Goal: Task Accomplishment & Management: Complete application form

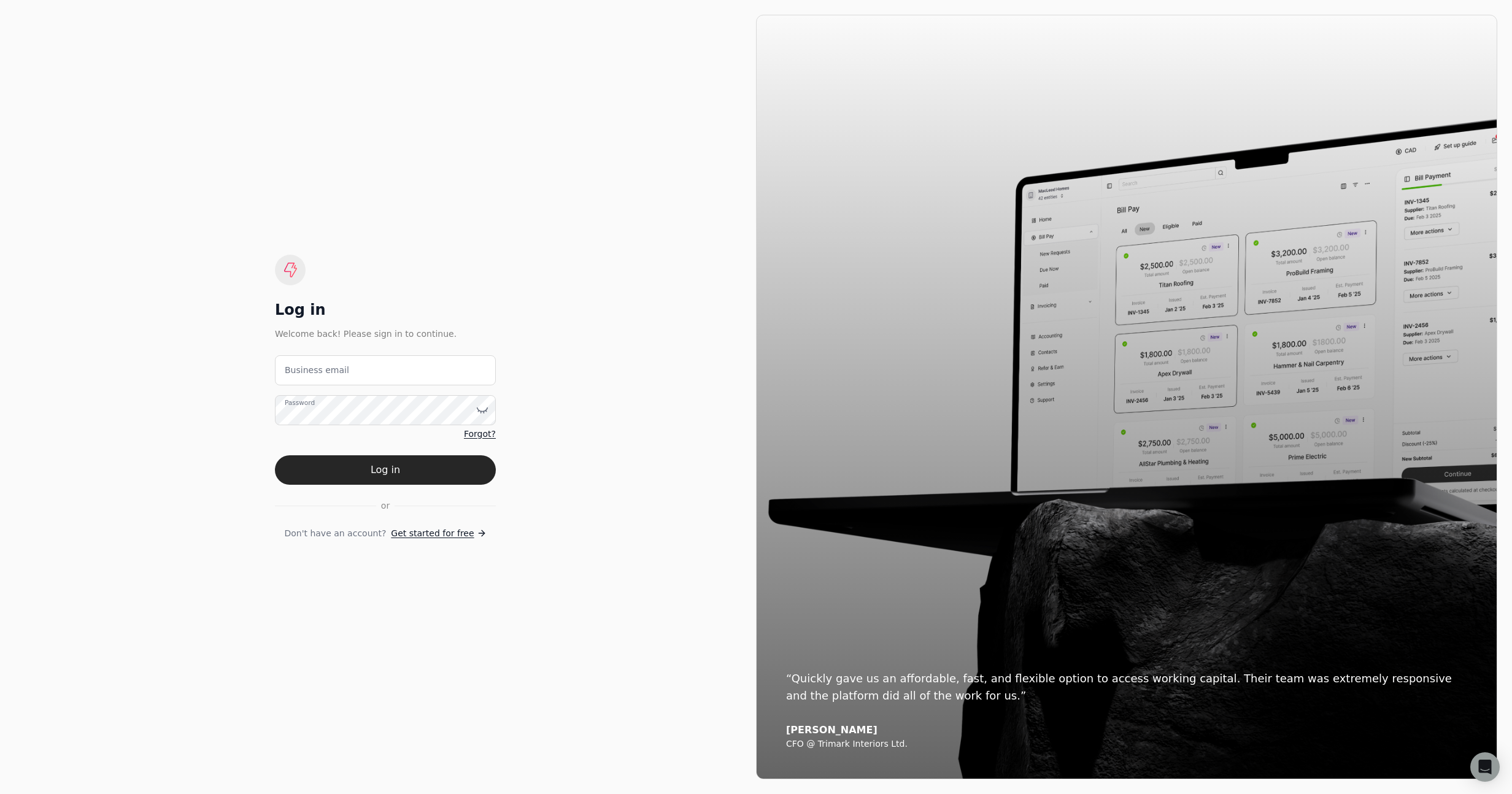
click at [450, 531] on span "Get started for free" at bounding box center [432, 533] width 83 height 13
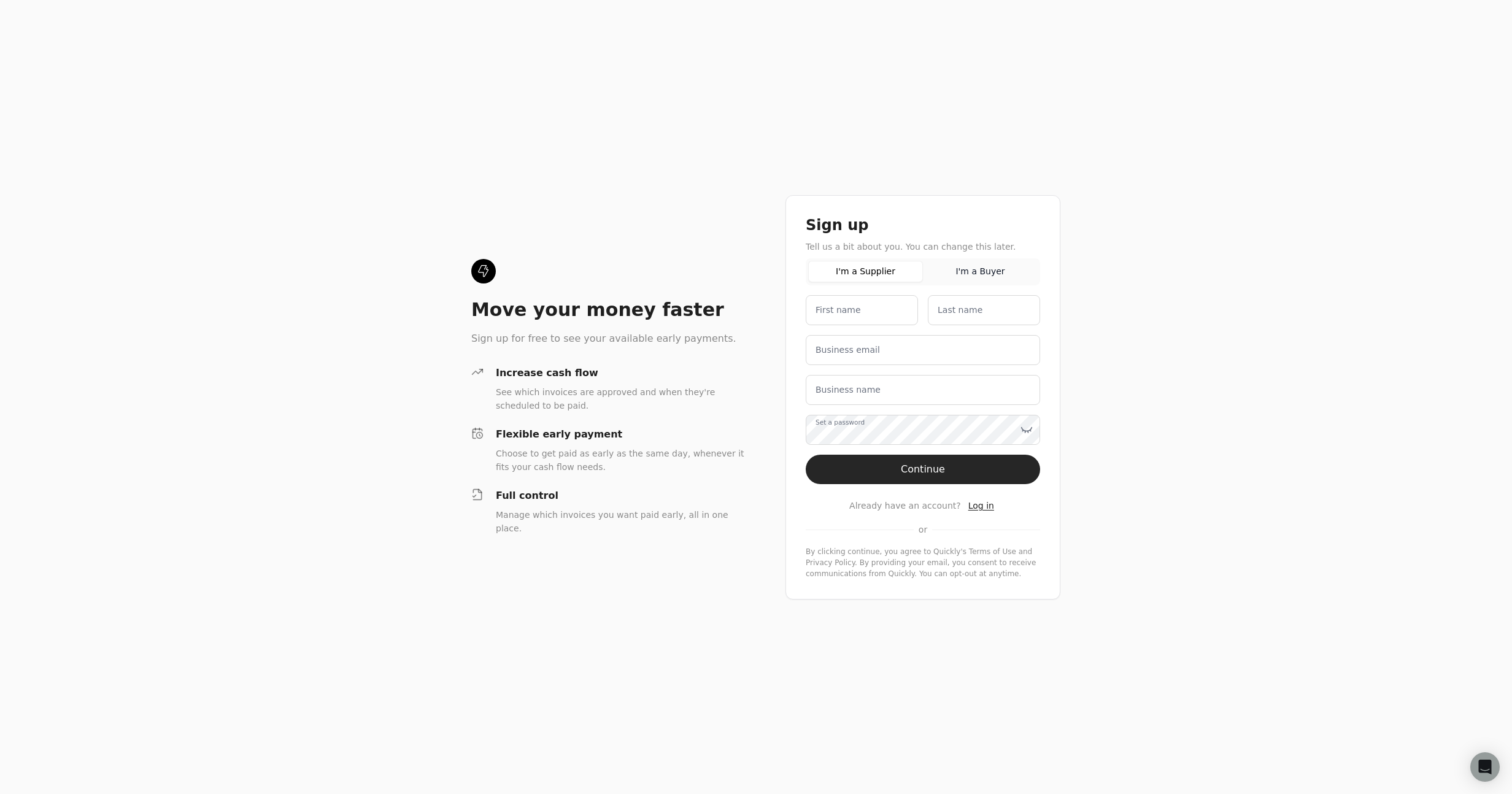
click at [1117, 127] on div "Move your money faster Sign up for free to see your available early payments. I…" at bounding box center [756, 397] width 1512 height 794
click at [978, 258] on div "Sign up Tell us a bit about you. You can change this later. I'm a Supplier I'm …" at bounding box center [923, 255] width 235 height 79
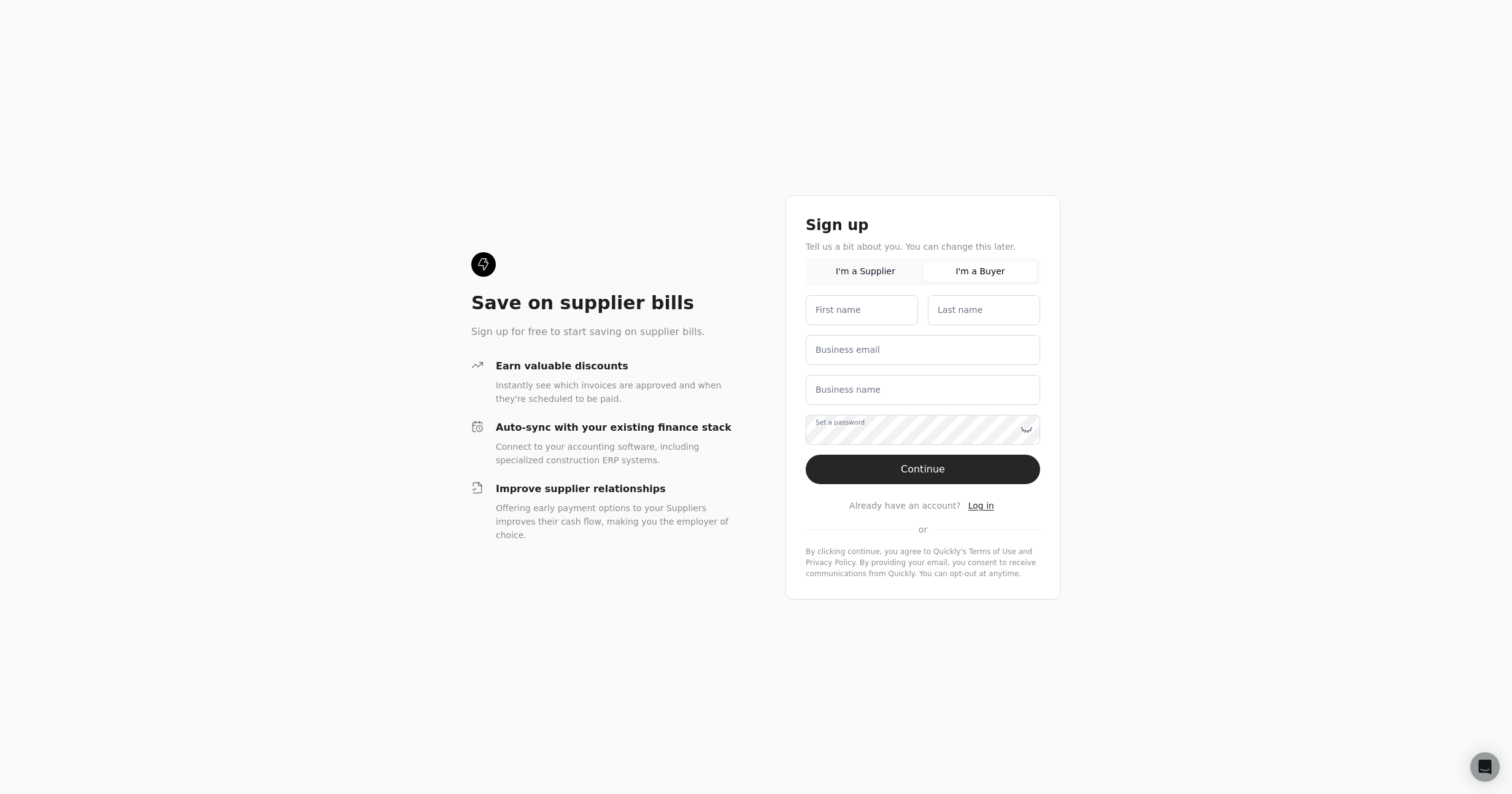
drag, startPoint x: 973, startPoint y: 273, endPoint x: 902, endPoint y: 280, distance: 71.3
click at [973, 273] on button "I'm a Buyer" at bounding box center [980, 271] width 115 height 21
click at [864, 274] on button "I'm a Supplier" at bounding box center [865, 271] width 115 height 21
drag, startPoint x: 991, startPoint y: 275, endPoint x: 896, endPoint y: 278, distance: 95.0
click at [991, 275] on button "I'm a Buyer" at bounding box center [980, 271] width 115 height 21
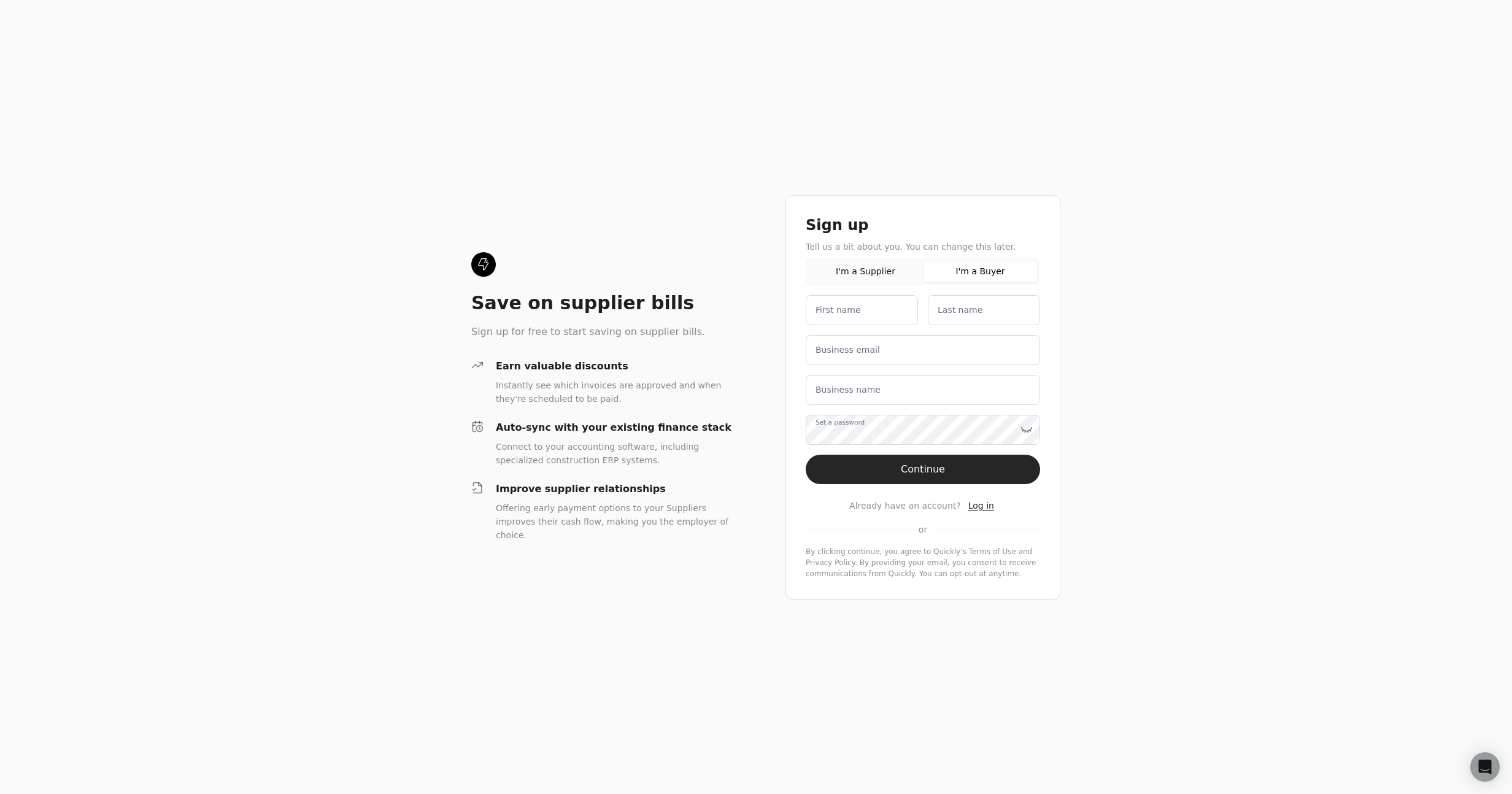
click at [896, 278] on button "I'm a Supplier" at bounding box center [865, 271] width 115 height 21
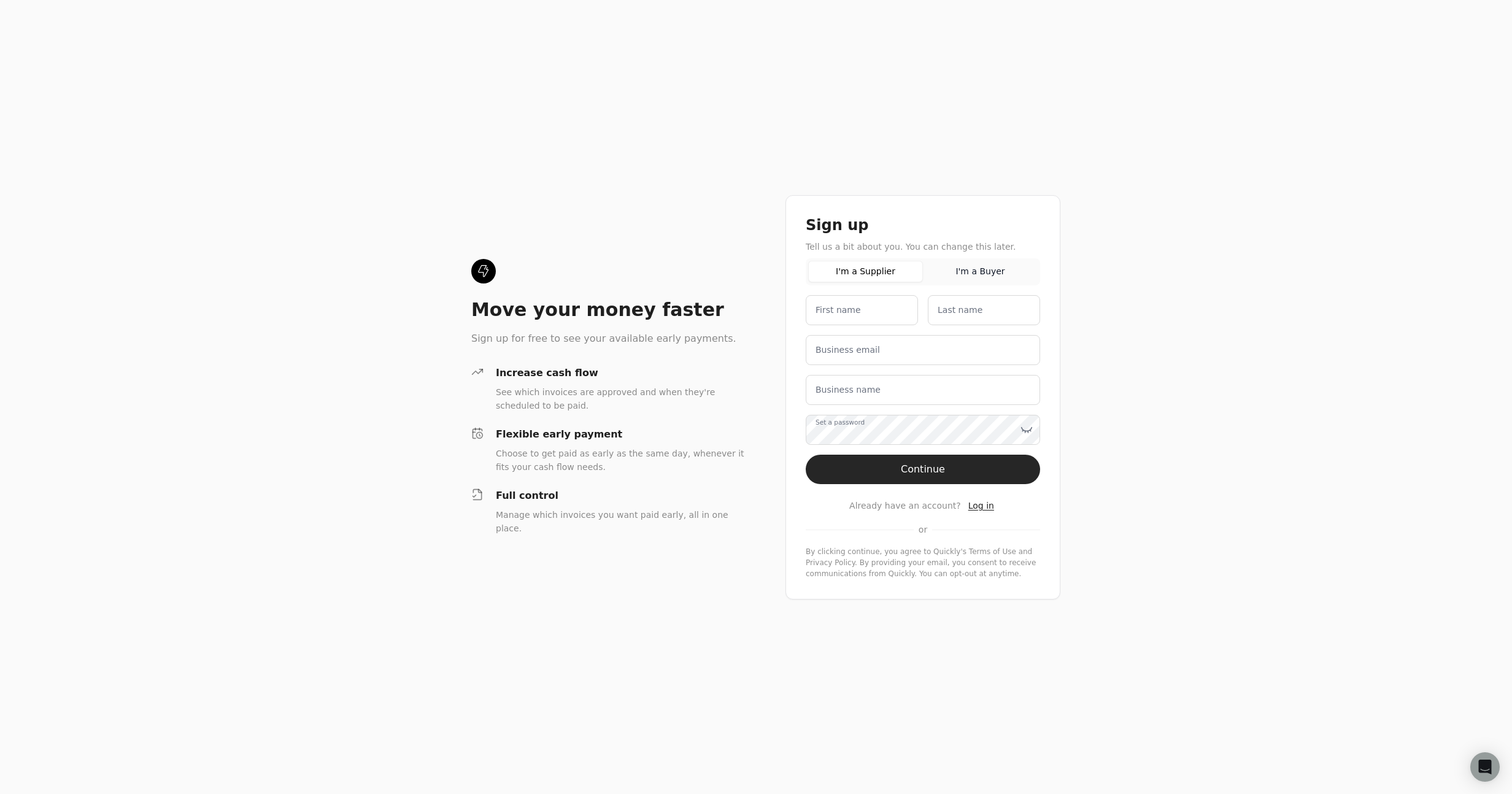
click at [1025, 279] on button "I'm a Buyer" at bounding box center [980, 271] width 115 height 21
